Goal: Complete application form

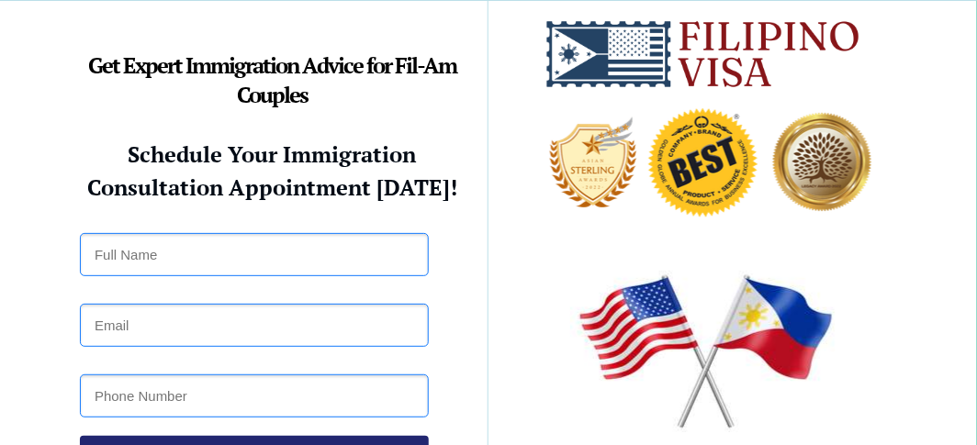
click at [299, 257] on input "text" at bounding box center [254, 254] width 349 height 43
type input "[PERSON_NAME]"
type input "[EMAIL_ADDRESS][DOMAIN_NAME]"
type input "9209156253"
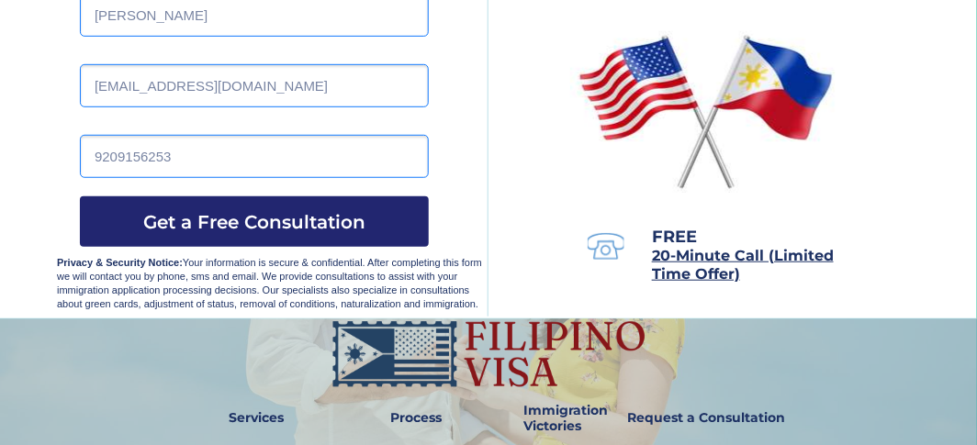
scroll to position [228, 0]
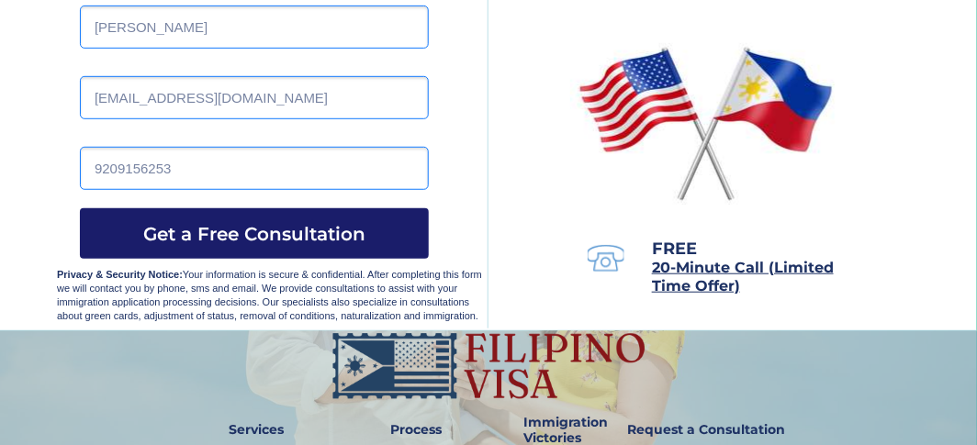
click at [328, 230] on span "Get a Free Consultation" at bounding box center [254, 234] width 349 height 22
